Goal: Task Accomplishment & Management: Complete application form

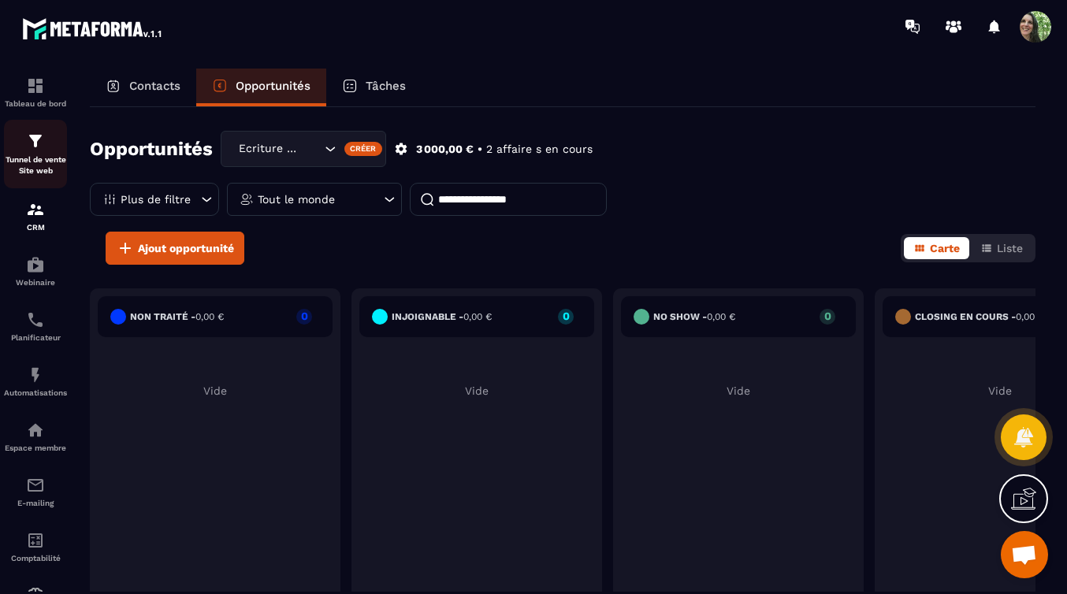
click at [32, 160] on p "Tunnel de vente Site web" at bounding box center [35, 165] width 63 height 22
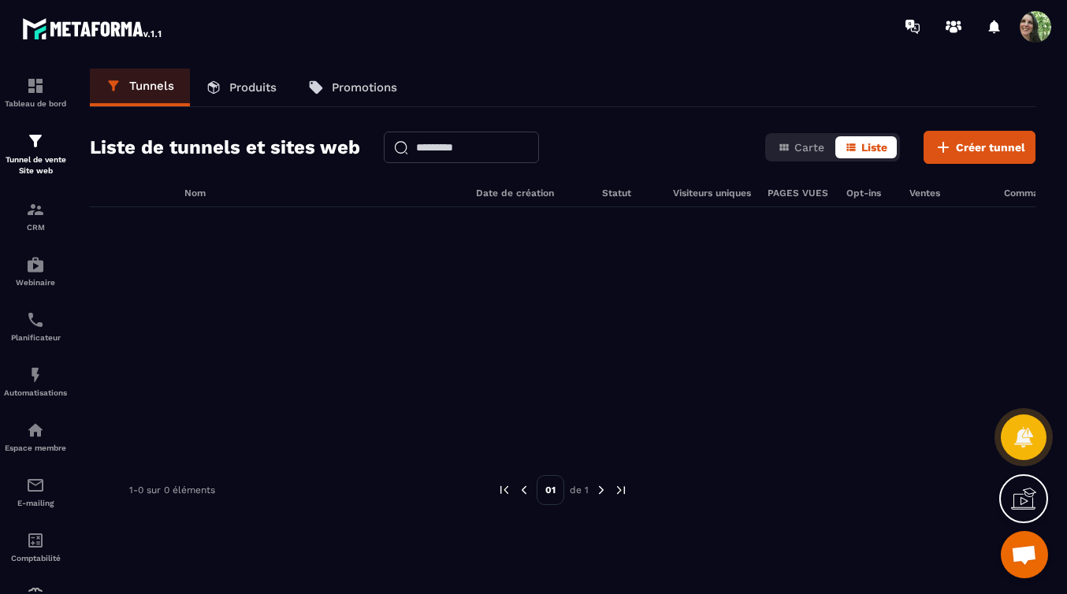
click at [252, 79] on link "Produits" at bounding box center [241, 88] width 102 height 38
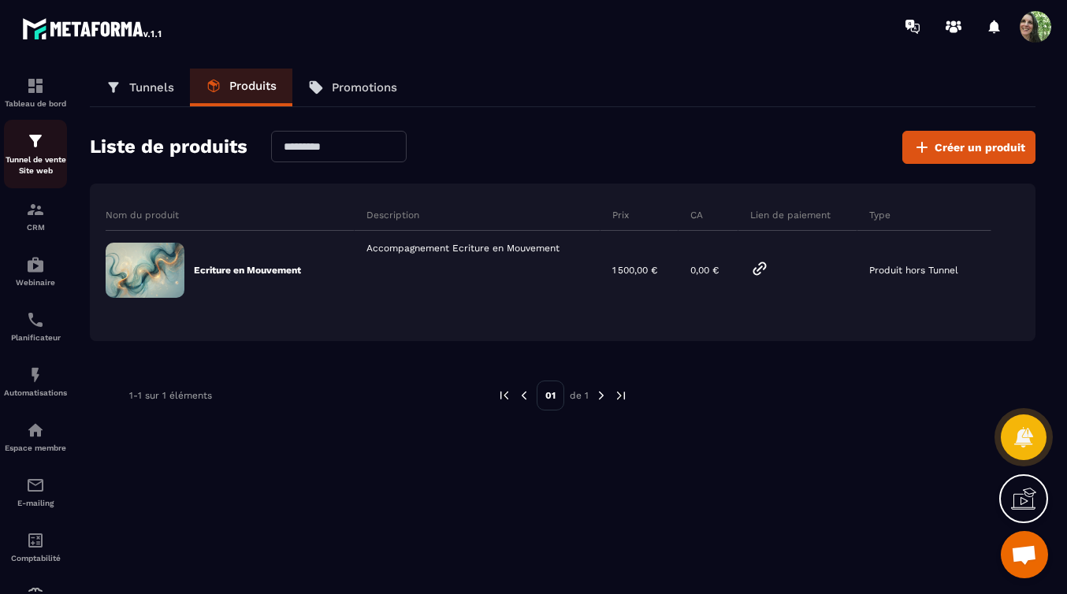
click at [35, 162] on p "Tunnel de vente Site web" at bounding box center [35, 165] width 63 height 22
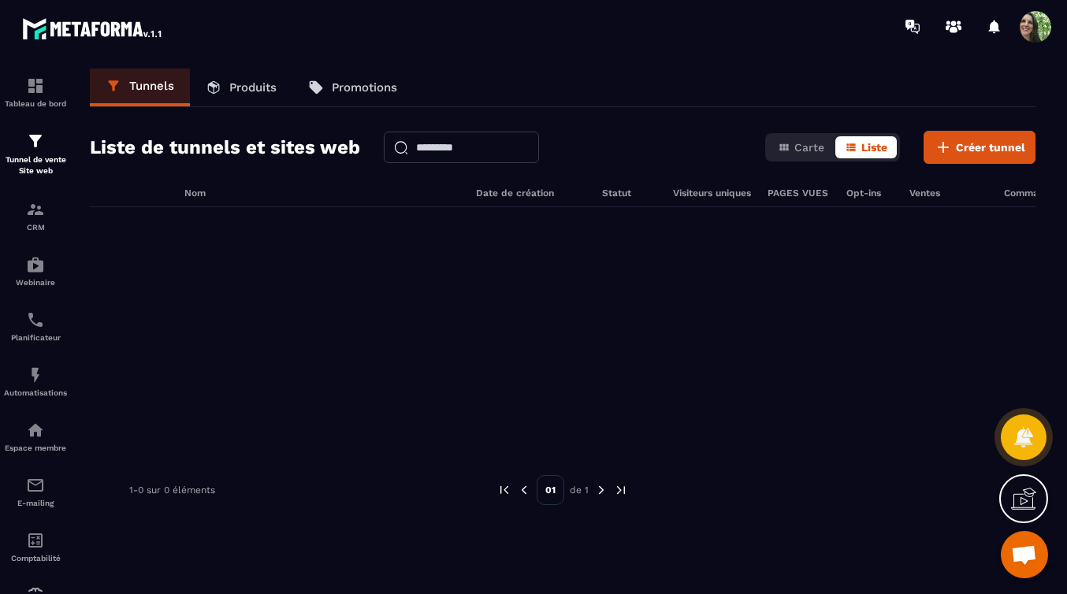
click at [251, 91] on p "Produits" at bounding box center [252, 87] width 47 height 14
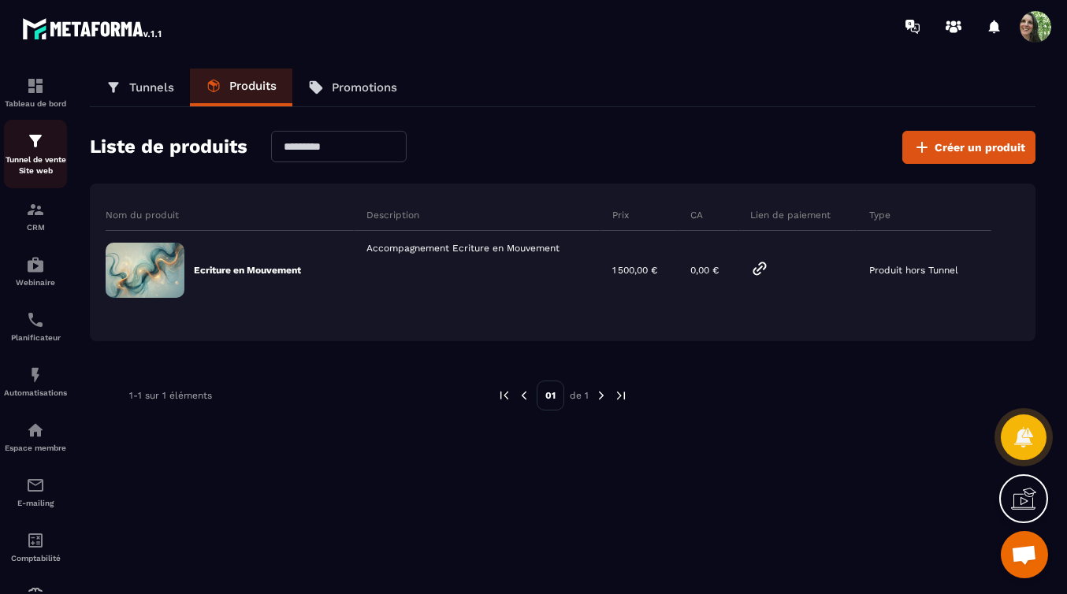
click at [38, 157] on p "Tunnel de vente Site web" at bounding box center [35, 165] width 63 height 22
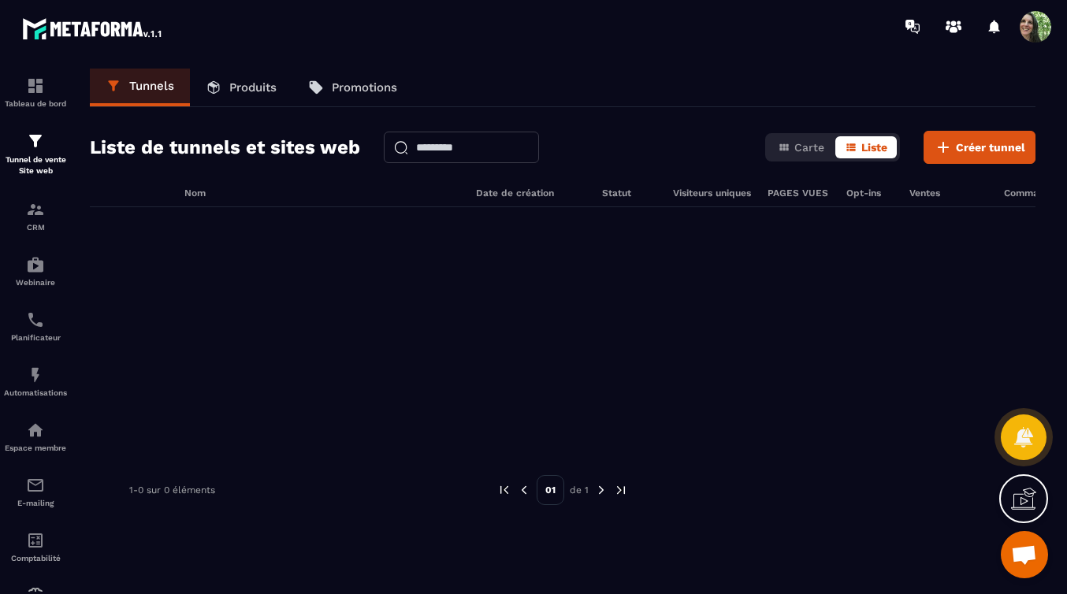
click at [254, 86] on p "Produits" at bounding box center [252, 87] width 47 height 14
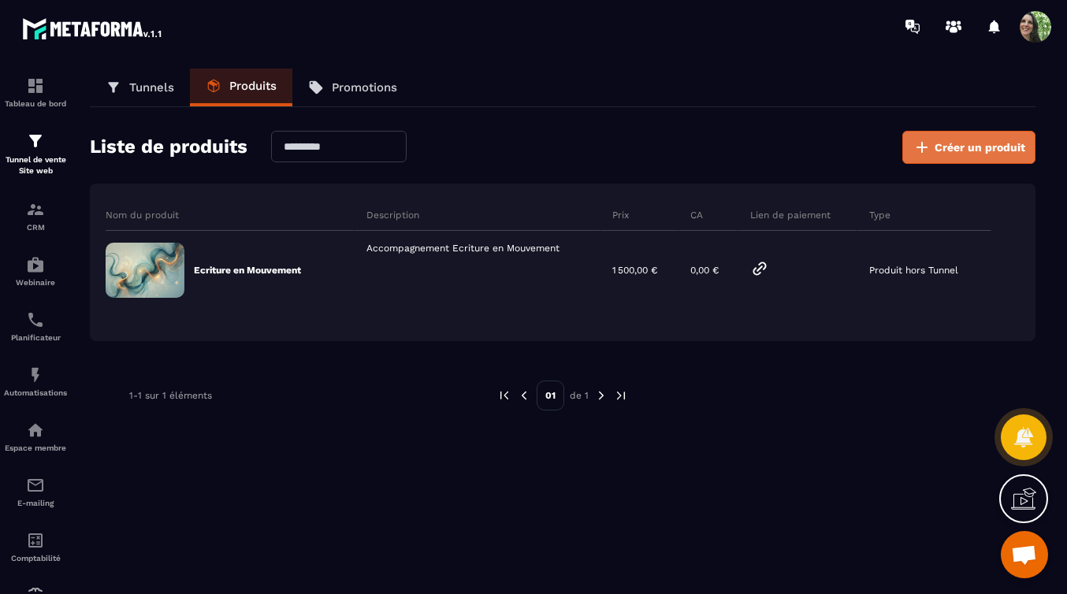
click at [970, 147] on span "Créer un produit" at bounding box center [980, 147] width 91 height 16
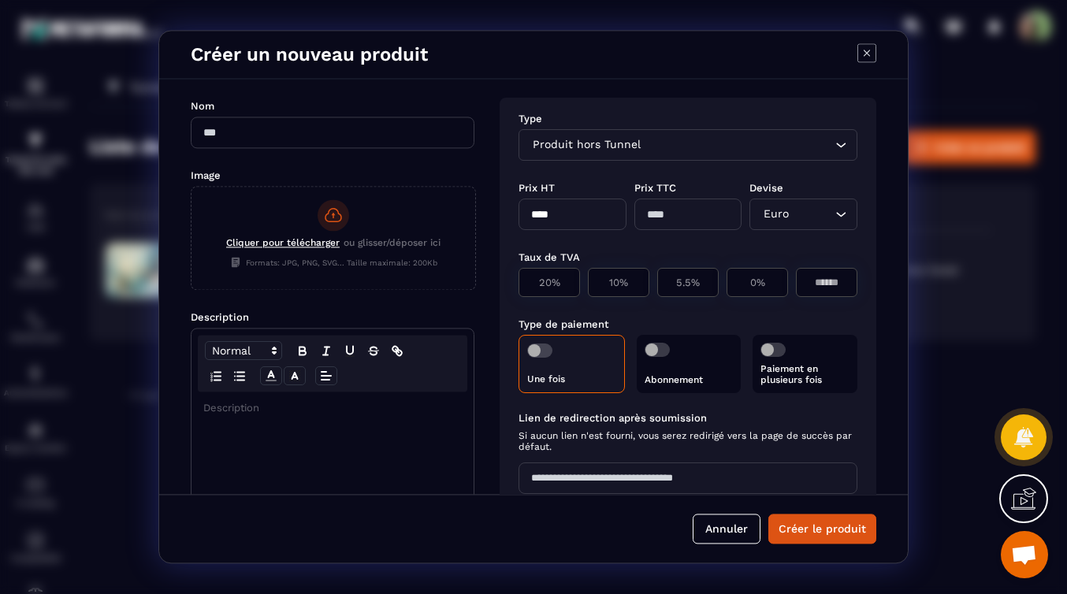
click at [230, 130] on input "Modal window" at bounding box center [333, 133] width 284 height 32
click at [984, 198] on div "Modal window" at bounding box center [533, 297] width 1067 height 594
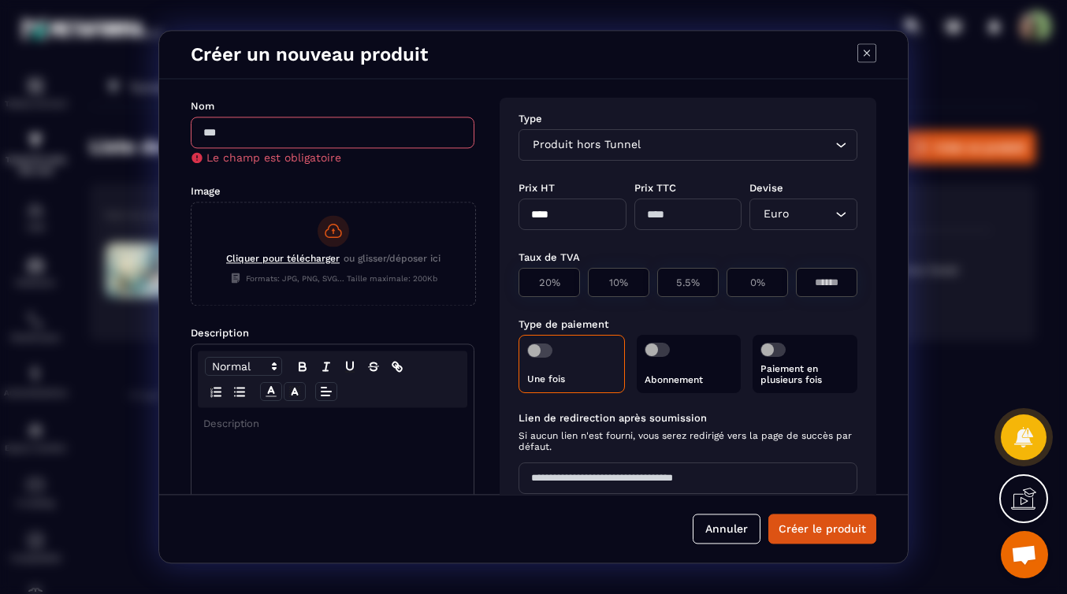
click at [232, 132] on input "Modal window" at bounding box center [333, 133] width 284 height 32
type input "*"
type input "**********"
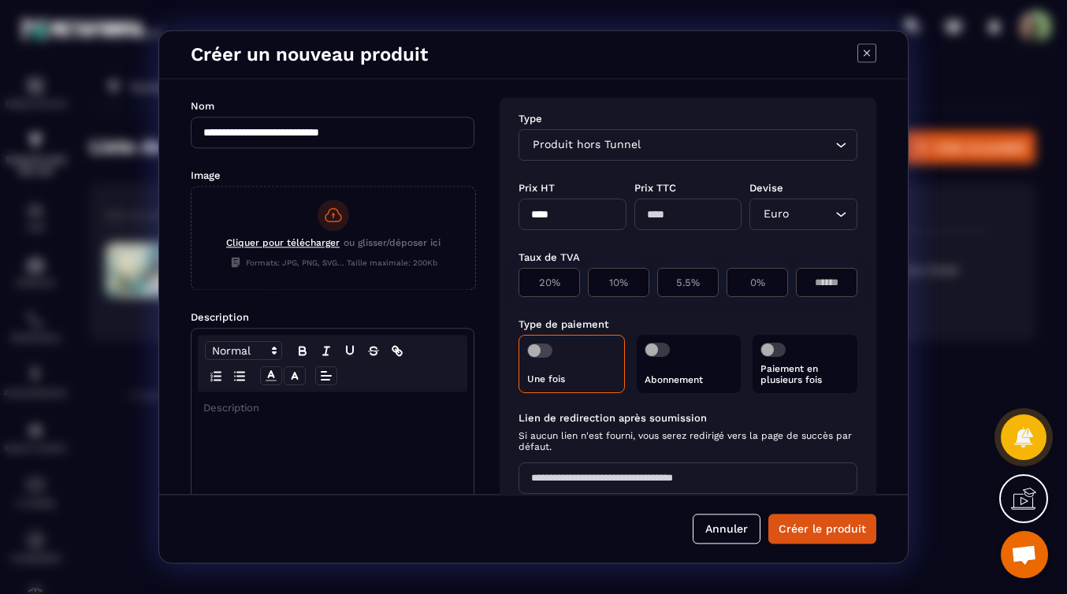
click at [304, 244] on span "Cliquer pour télécharger" at bounding box center [282, 242] width 113 height 11
click at [192, 289] on input "Cliquer pour télécharger ou glisser/déposer ici Formats: JPG, PNG, SVG... Taill…" at bounding box center [192, 289] width 0 height 0
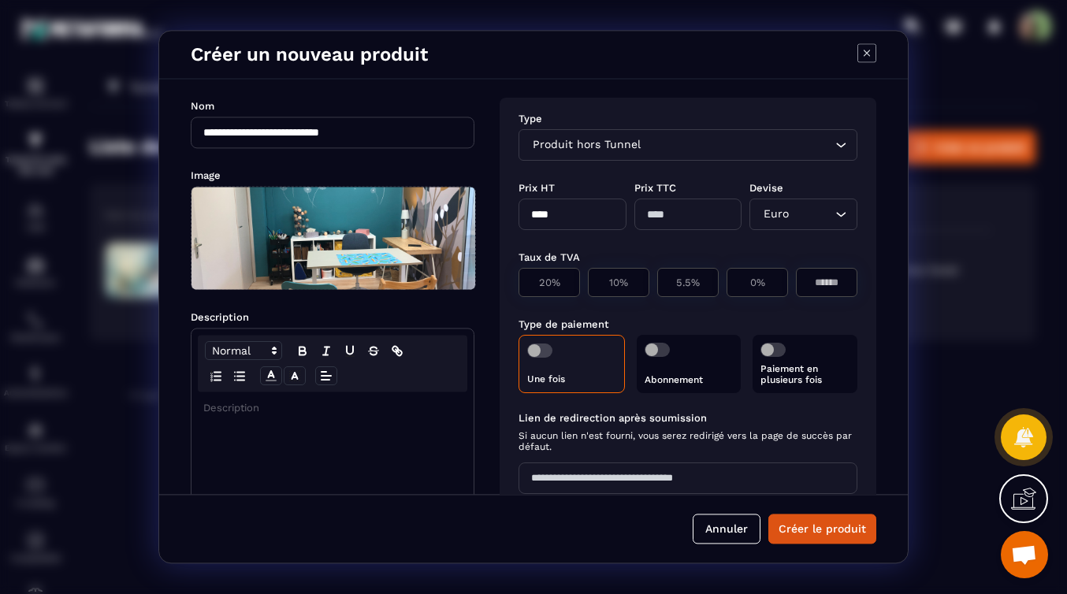
click at [352, 268] on span "Modal window" at bounding box center [334, 238] width 284 height 102
click at [192, 289] on input "Modal window" at bounding box center [192, 289] width 0 height 0
click at [352, 258] on span "Modal window" at bounding box center [334, 238] width 284 height 102
click at [192, 289] on input "Modal window" at bounding box center [192, 289] width 0 height 0
click at [718, 532] on button "Annuler" at bounding box center [727, 530] width 68 height 30
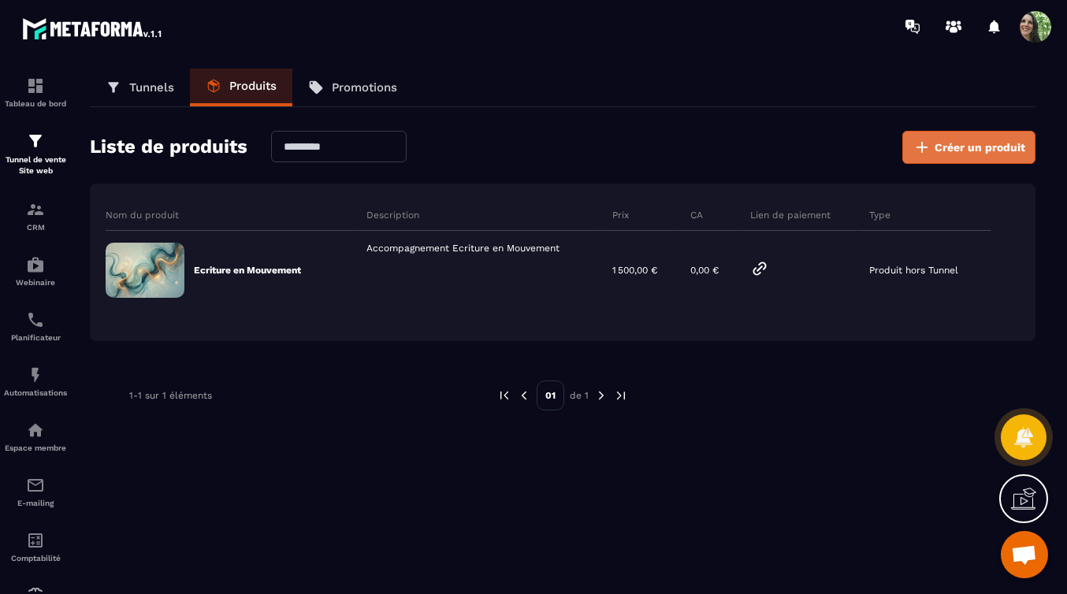
click at [995, 143] on span "Créer un produit" at bounding box center [980, 147] width 91 height 16
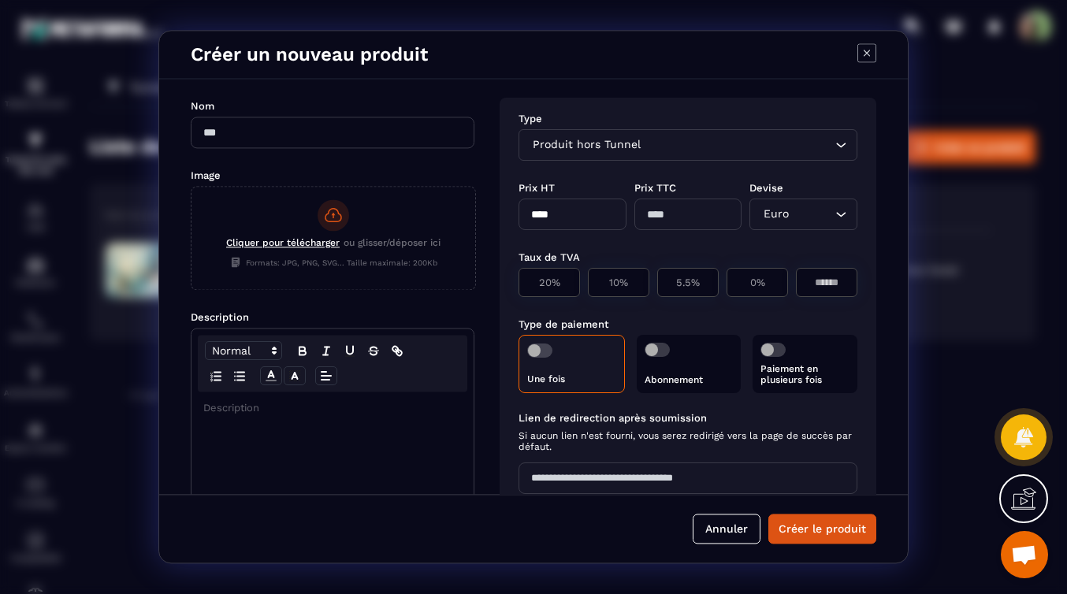
click at [296, 134] on input "Modal window" at bounding box center [333, 133] width 284 height 32
type input "**********"
click at [290, 242] on span "Cliquer pour télécharger" at bounding box center [282, 242] width 113 height 11
click at [192, 289] on input "Cliquer pour télécharger ou glisser/déposer ici Formats: JPG, PNG, SVG... Taill…" at bounding box center [192, 289] width 0 height 0
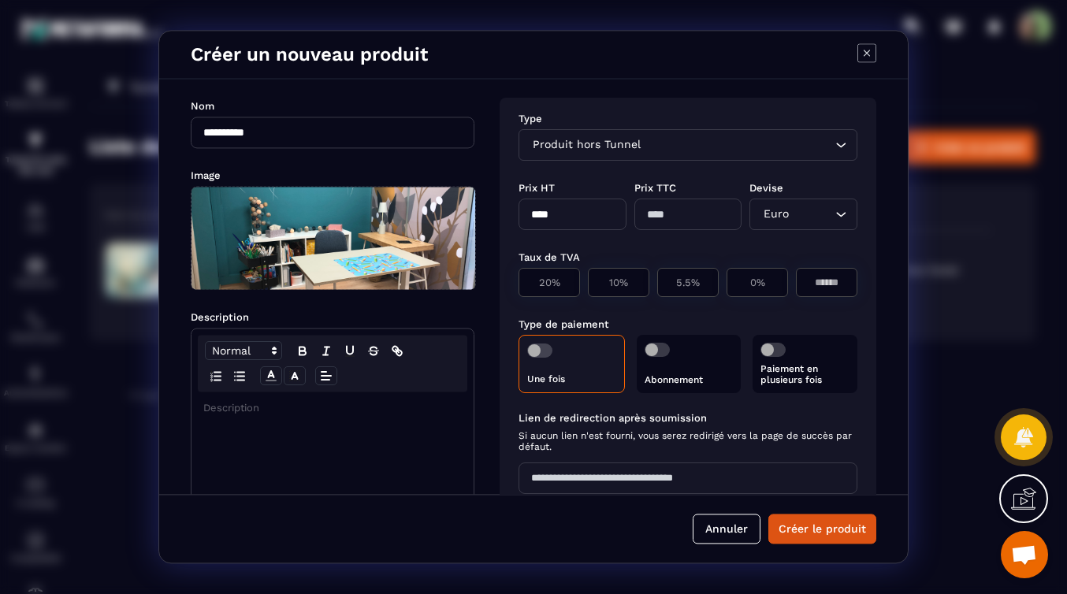
click at [257, 408] on p "Modal window" at bounding box center [332, 408] width 259 height 14
click at [601, 181] on div "Prix HT" at bounding box center [573, 187] width 108 height 15
click at [837, 145] on icon "Search for option" at bounding box center [841, 145] width 16 height 16
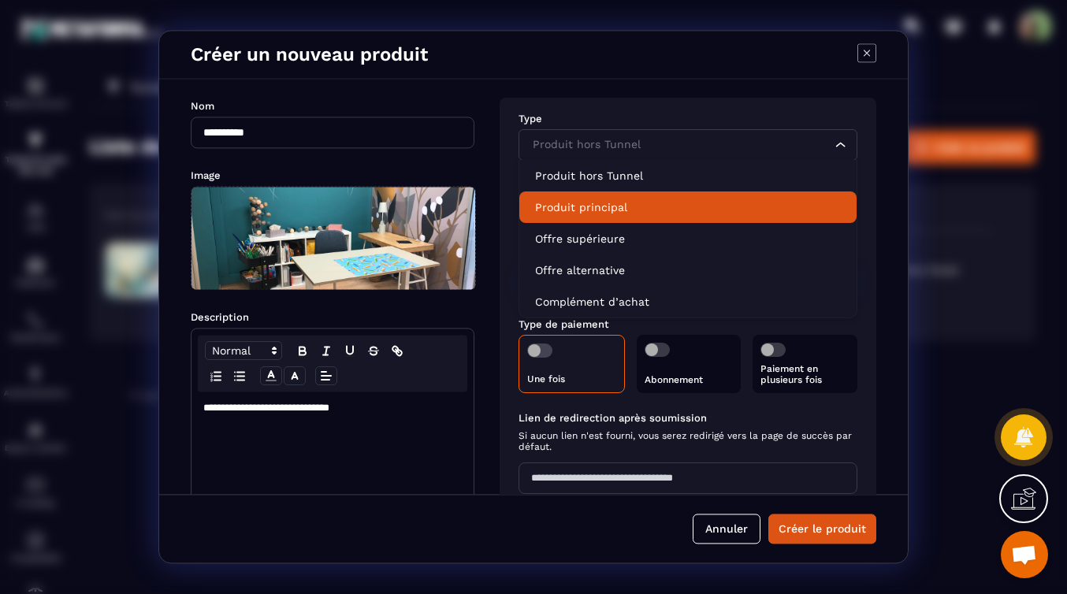
click at [327, 444] on div "**********" at bounding box center [333, 516] width 282 height 248
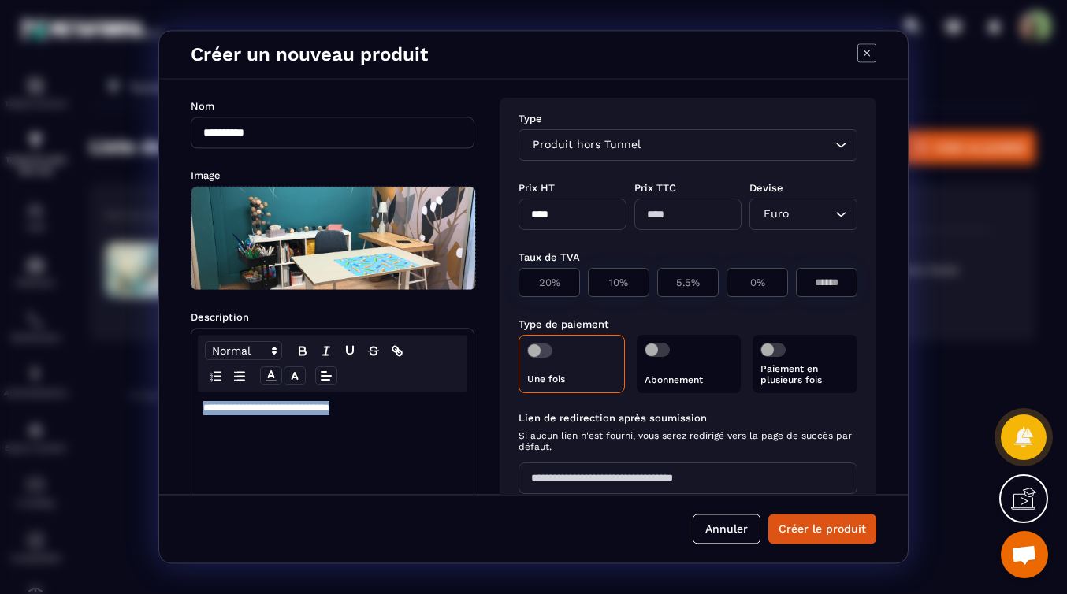
drag, startPoint x: 377, startPoint y: 411, endPoint x: 203, endPoint y: 407, distance: 174.2
click at [203, 407] on p "**********" at bounding box center [332, 408] width 259 height 14
copy p "**********"
click at [322, 449] on div "**********" at bounding box center [333, 516] width 282 height 248
drag, startPoint x: 377, startPoint y: 411, endPoint x: 202, endPoint y: 397, distance: 175.5
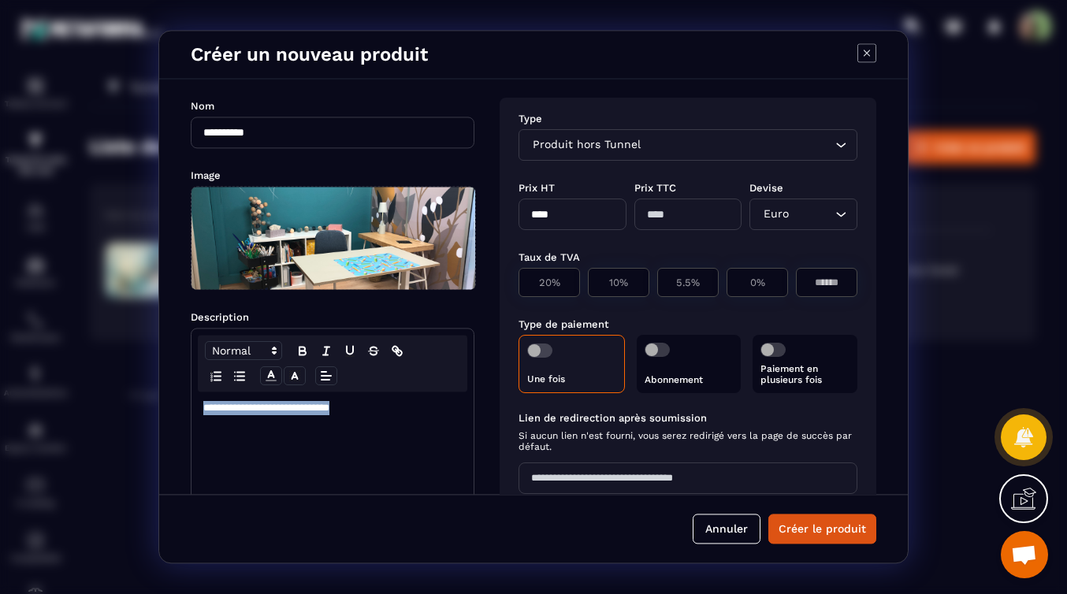
click at [202, 396] on div "**********" at bounding box center [333, 516] width 282 height 248
click at [353, 409] on p "Modal window" at bounding box center [332, 408] width 259 height 14
click at [710, 171] on div "Prix TTC" at bounding box center [688, 200] width 108 height 60
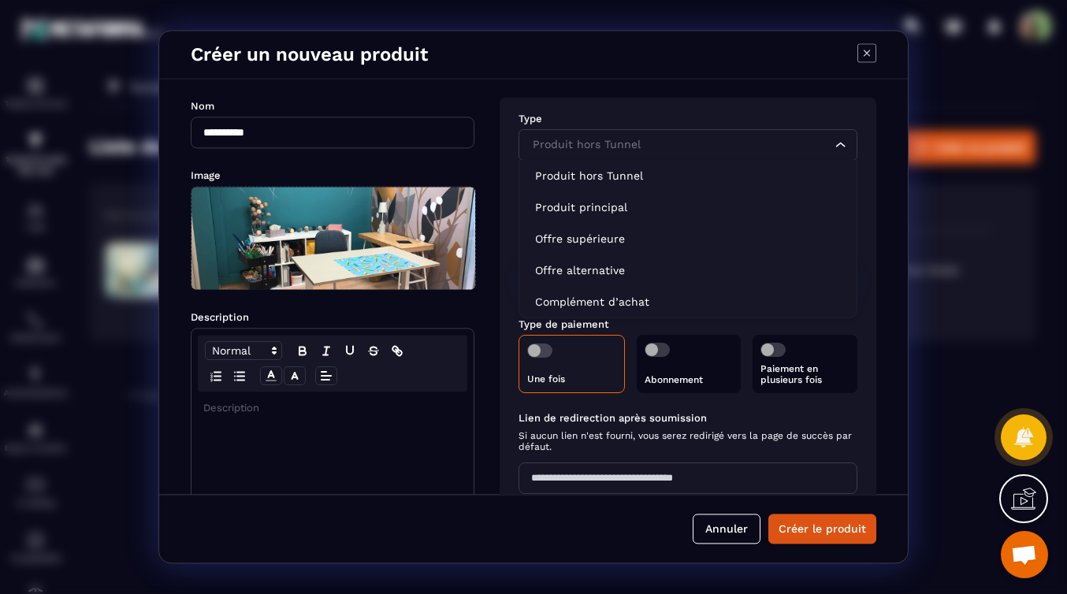
click at [693, 151] on input "Search for option" at bounding box center [680, 145] width 303 height 17
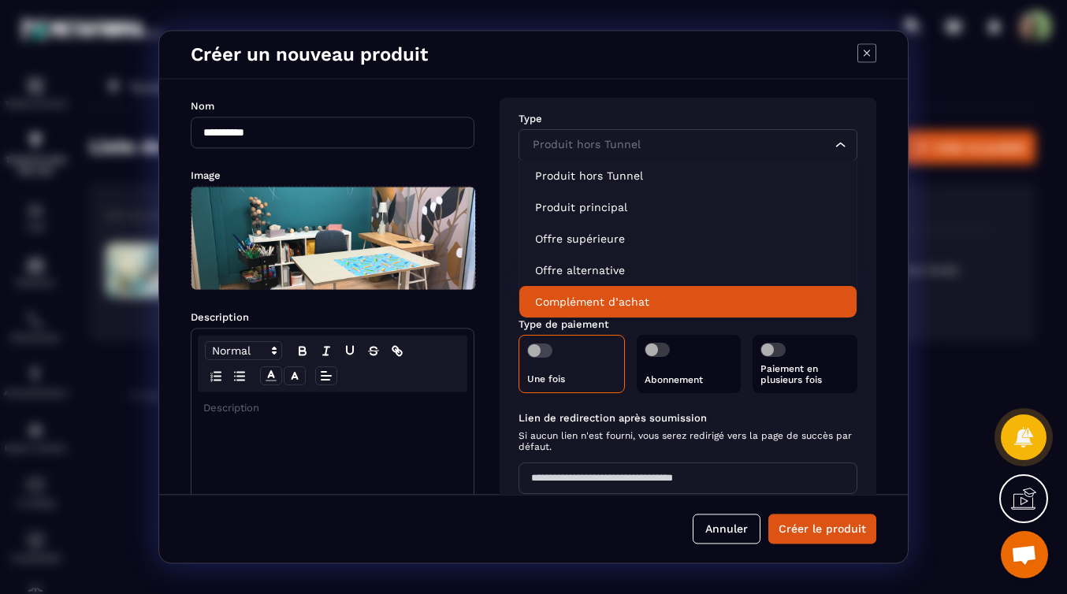
click at [232, 415] on p "Modal window" at bounding box center [332, 408] width 259 height 14
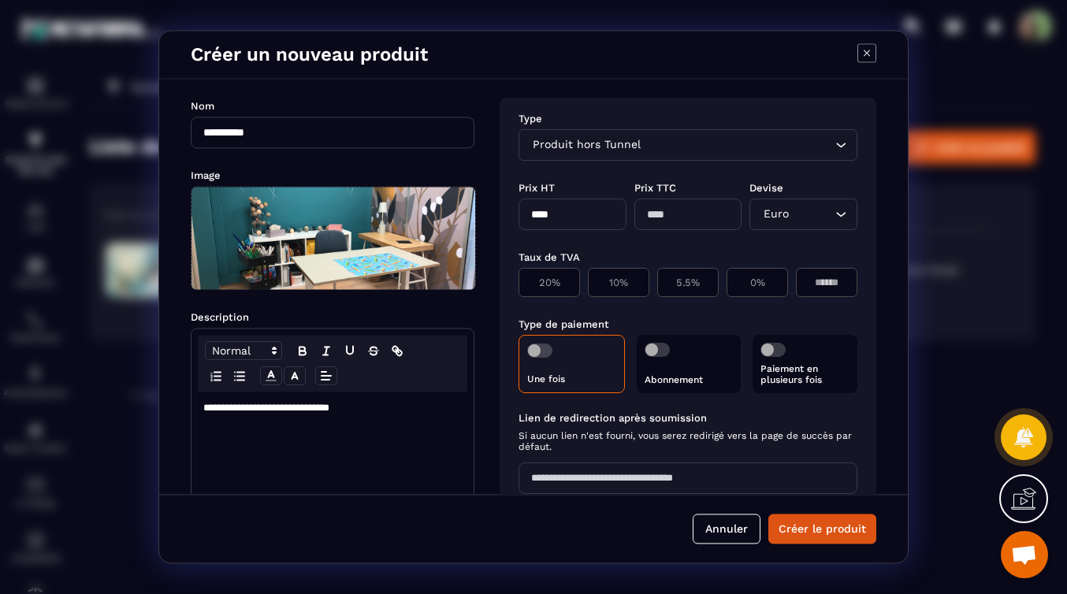
click at [837, 146] on icon "Search for option" at bounding box center [841, 145] width 9 height 5
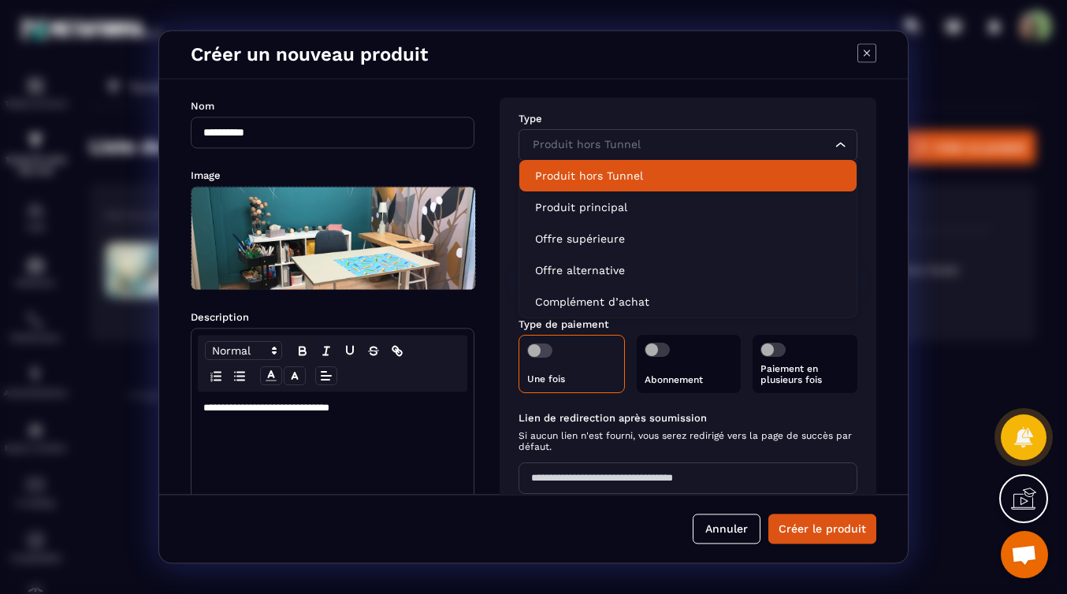
click at [604, 180] on p "Produit hors Tunnel" at bounding box center [688, 176] width 306 height 16
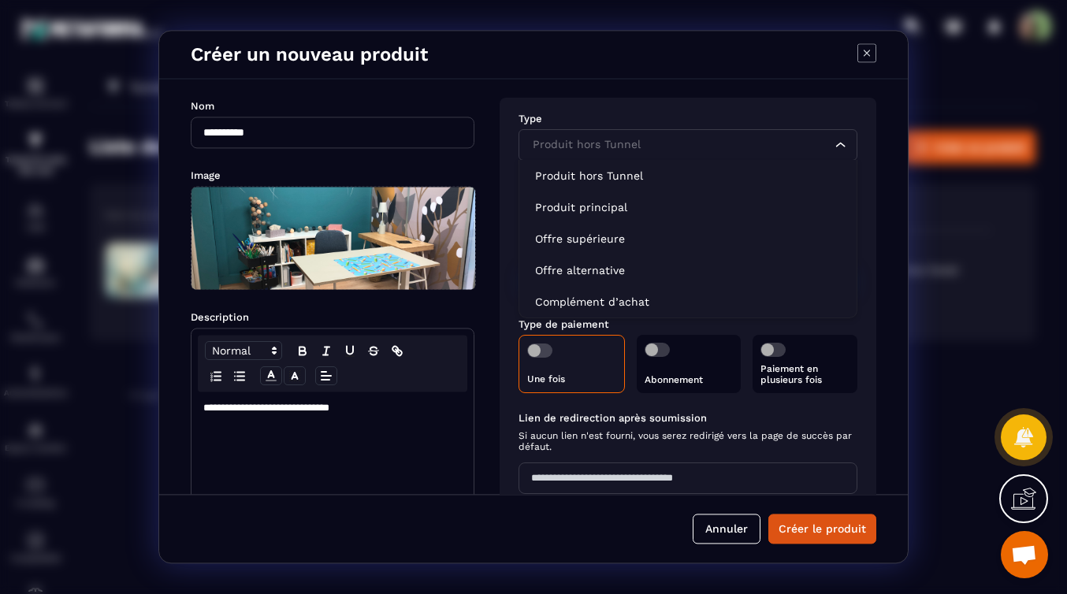
click at [838, 147] on icon "Search for option" at bounding box center [841, 145] width 16 height 16
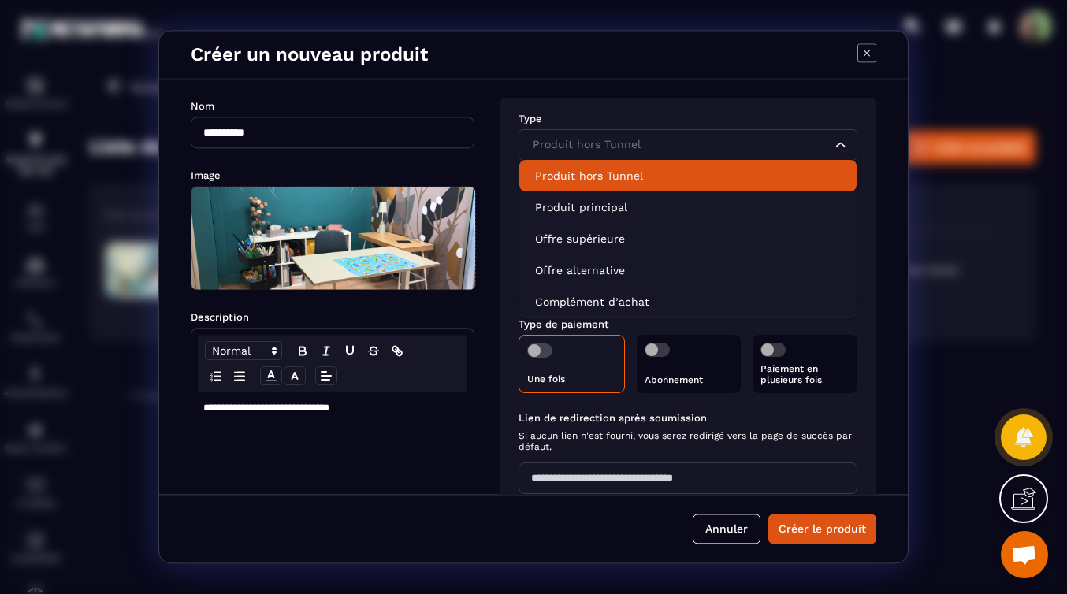
click at [630, 177] on p "Produit hors Tunnel" at bounding box center [688, 176] width 306 height 16
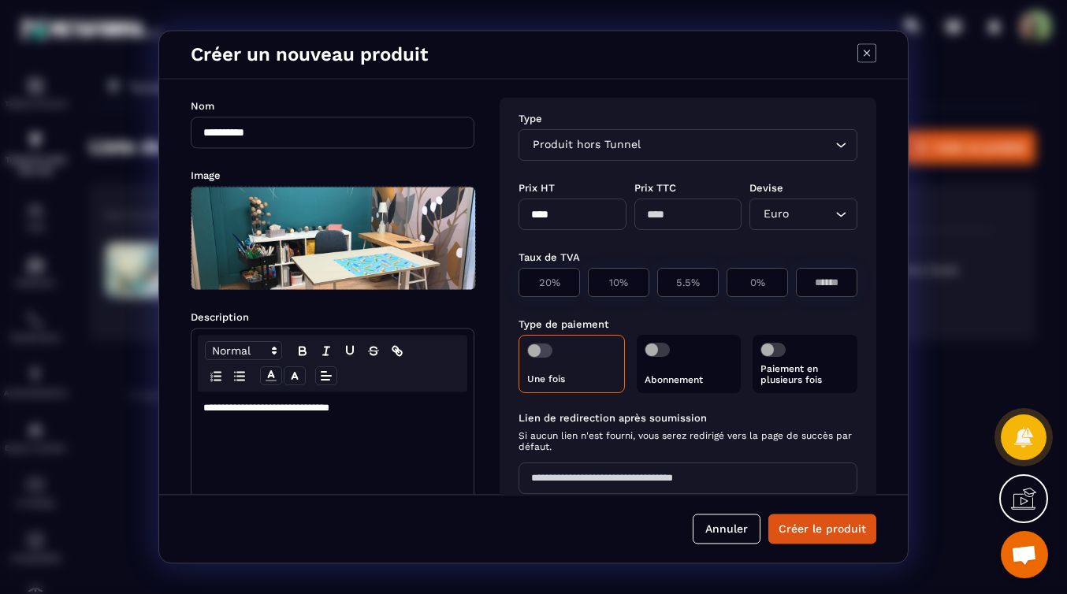
click at [567, 221] on input "****" at bounding box center [573, 215] width 108 height 32
type input "*"
